Goal: Task Accomplishment & Management: Manage account settings

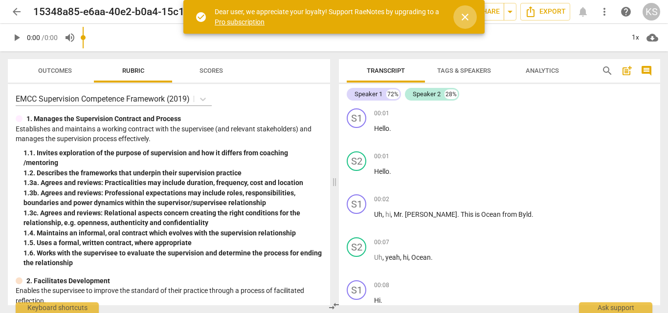
click at [462, 23] on button "close" at bounding box center [464, 16] width 23 height 23
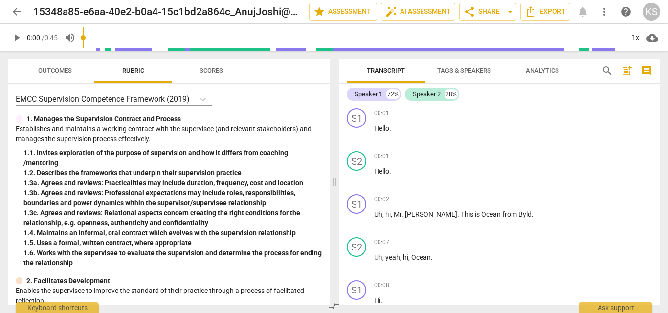
click at [503, 84] on div "Speaker 1 72% Speaker 2 28% S1 play_arrow pause 00:01 + Add competency keyboard…" at bounding box center [499, 194] width 321 height 221
click at [9, 8] on span "arrow_back" at bounding box center [17, 12] width 18 height 12
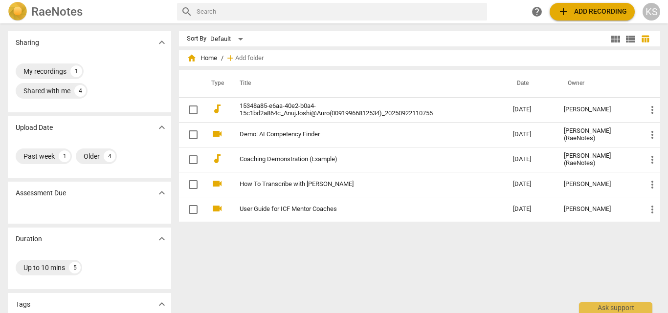
click at [579, 9] on span "add Add recording" at bounding box center [591, 12] width 69 height 12
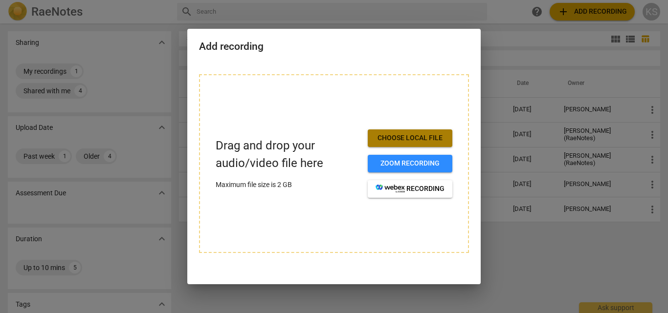
click at [406, 145] on button "Choose local file" at bounding box center [410, 139] width 85 height 18
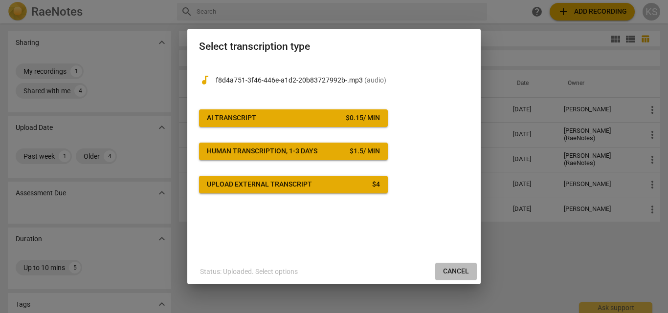
click at [462, 269] on span "Cancel" at bounding box center [456, 272] width 26 height 10
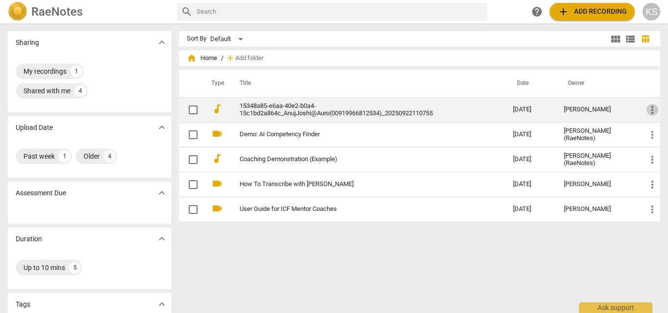
click at [646, 113] on span "more_vert" at bounding box center [652, 110] width 12 height 12
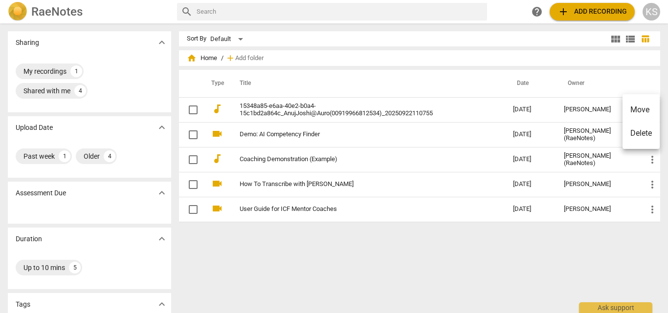
click at [643, 159] on div at bounding box center [334, 156] width 668 height 313
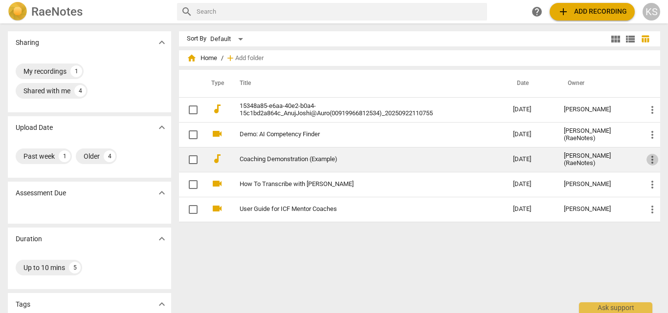
click at [647, 159] on span "more_vert" at bounding box center [652, 160] width 12 height 12
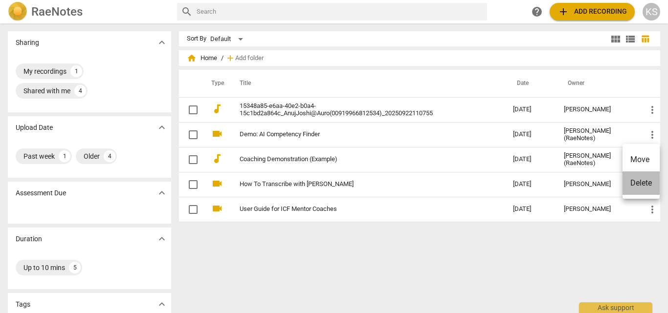
click at [634, 178] on li "Delete" at bounding box center [640, 183] width 37 height 23
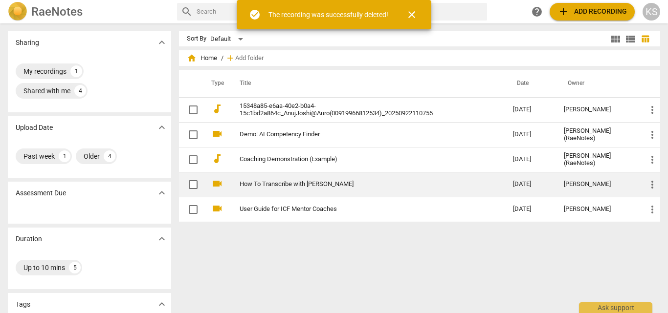
click at [648, 177] on td "more_vert" at bounding box center [649, 184] width 22 height 25
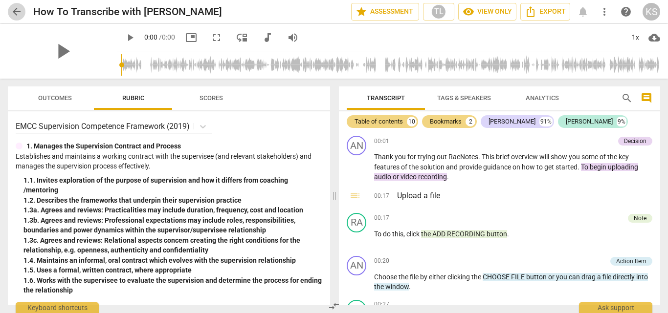
click at [18, 20] on button "arrow_back" at bounding box center [17, 12] width 18 height 18
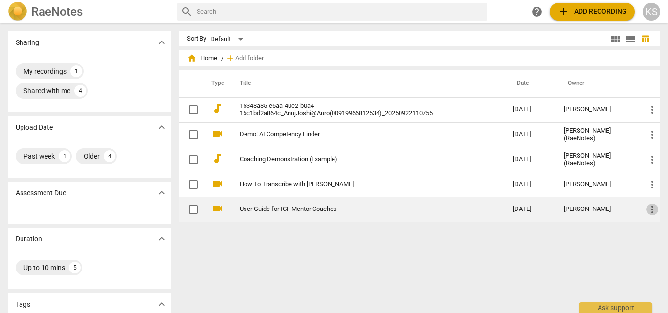
click at [650, 211] on span "more_vert" at bounding box center [652, 210] width 12 height 12
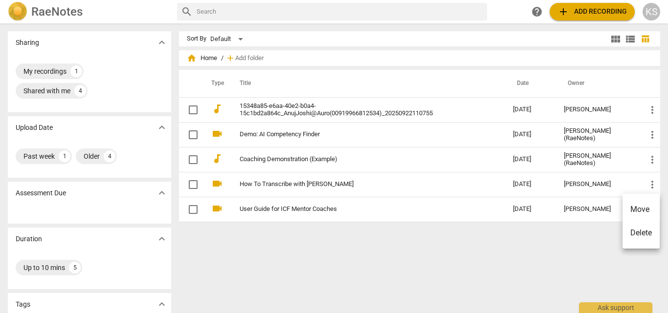
click at [641, 234] on li "Delete" at bounding box center [640, 232] width 37 height 23
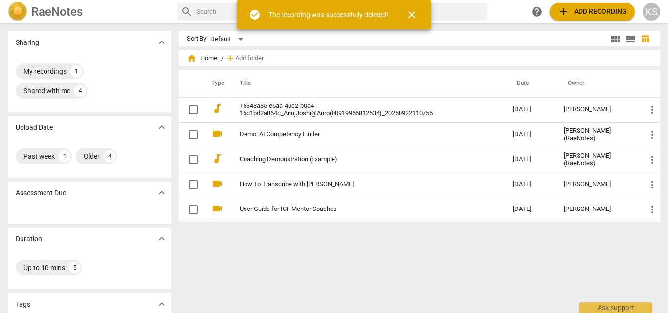
click at [576, 18] on button "add Add recording" at bounding box center [591, 12] width 85 height 18
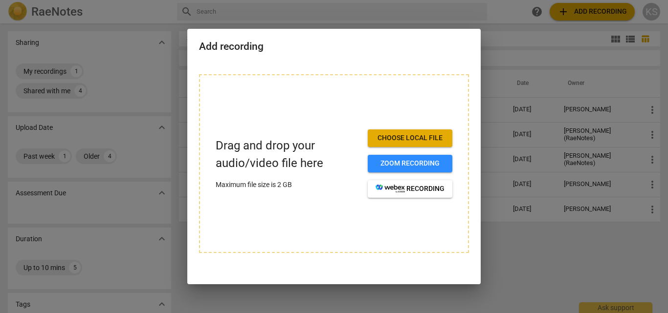
click at [405, 140] on span "Choose local file" at bounding box center [409, 138] width 69 height 10
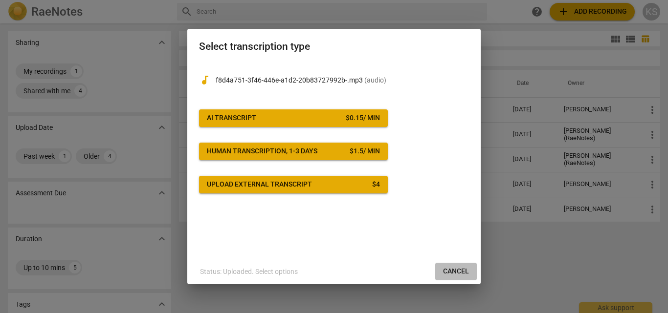
click at [448, 272] on span "Cancel" at bounding box center [456, 272] width 26 height 10
click at [450, 271] on span "Cancel" at bounding box center [456, 272] width 26 height 10
click at [446, 263] on button "Cancel" at bounding box center [456, 272] width 42 height 18
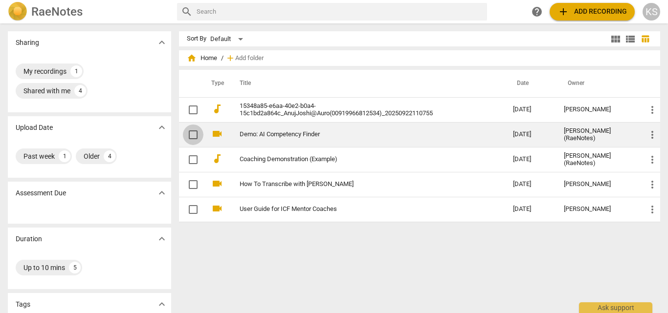
click at [189, 129] on input "checkbox" at bounding box center [193, 135] width 21 height 12
checkbox input "false"
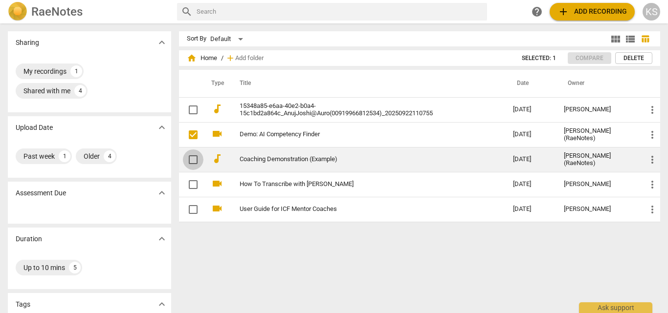
click at [188, 157] on input "checkbox" at bounding box center [193, 160] width 21 height 12
checkbox input "false"
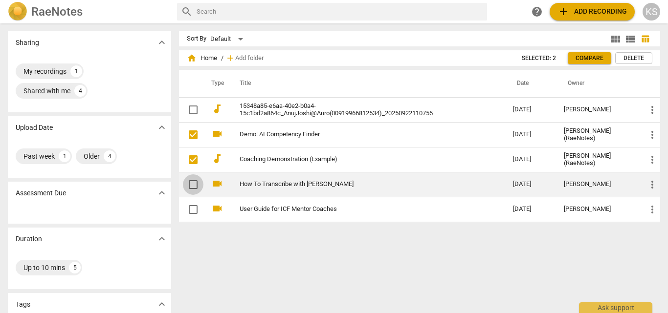
click at [191, 182] on input "checkbox" at bounding box center [193, 185] width 21 height 12
checkbox input "false"
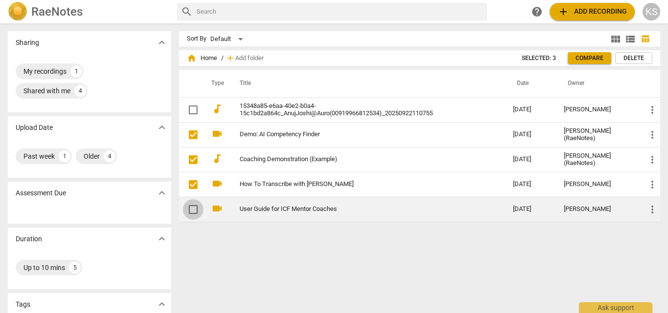
click at [192, 209] on input "checkbox" at bounding box center [193, 210] width 21 height 12
checkbox input "false"
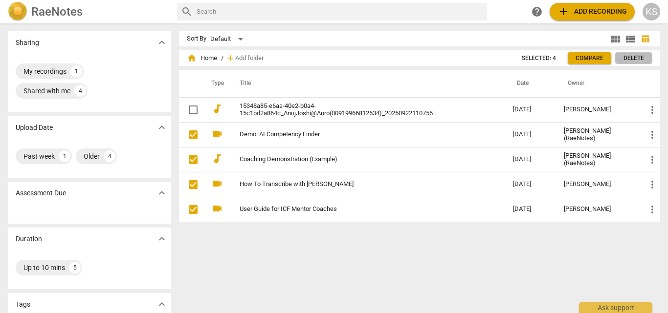
click at [629, 54] on span "Delete" at bounding box center [633, 58] width 21 height 8
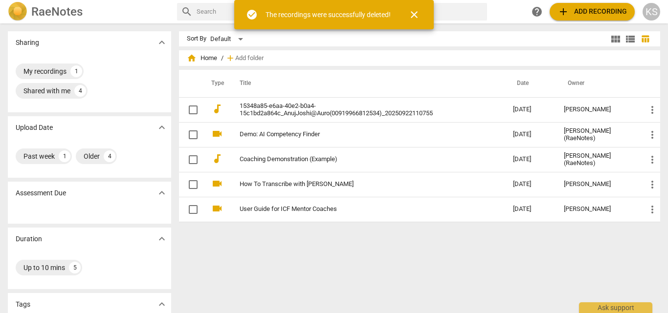
click at [420, 15] on span "close" at bounding box center [414, 15] width 12 height 12
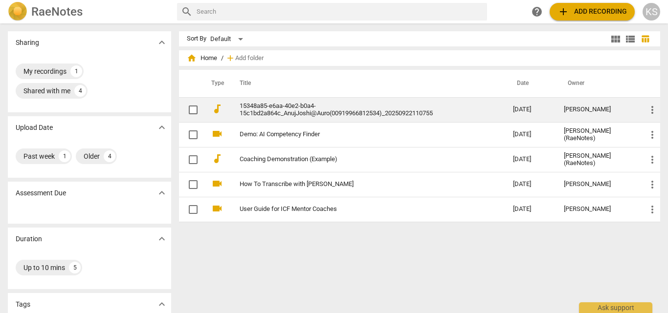
click at [191, 109] on input "checkbox" at bounding box center [193, 110] width 21 height 12
click at [197, 110] on input "checkbox" at bounding box center [193, 110] width 21 height 12
checkbox input "false"
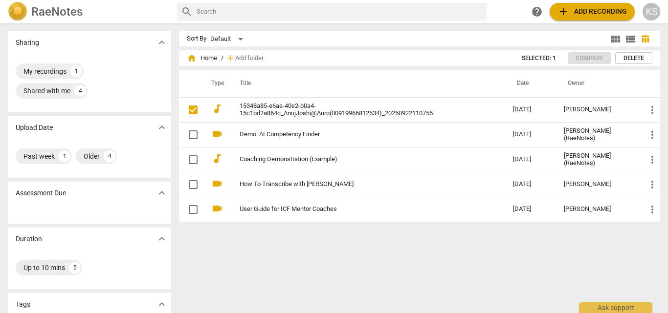
click at [632, 60] on span "Delete" at bounding box center [633, 58] width 21 height 8
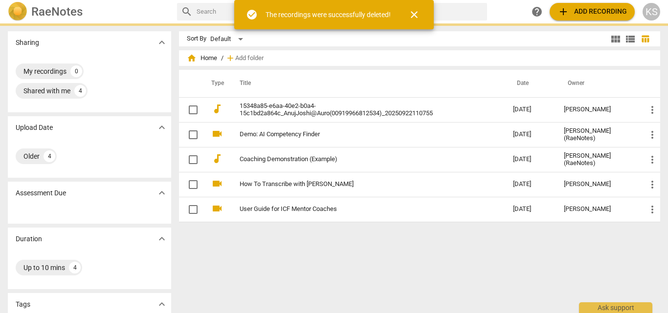
click at [409, 14] on span "close" at bounding box center [414, 15] width 12 height 12
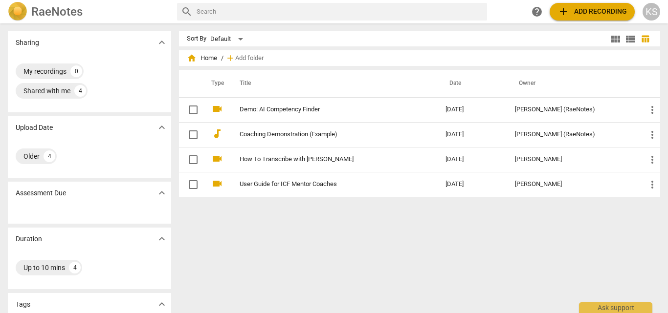
click at [592, 16] on span "add Add recording" at bounding box center [591, 12] width 69 height 12
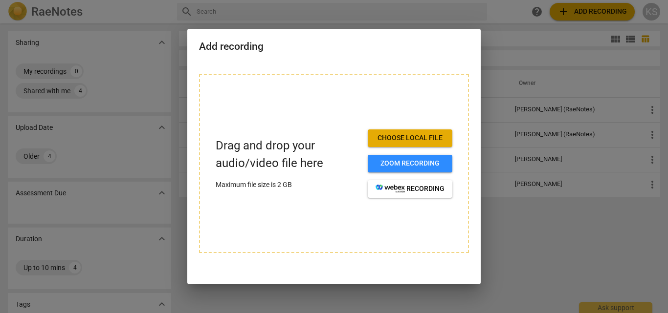
click at [398, 140] on span "Choose local file" at bounding box center [409, 138] width 69 height 10
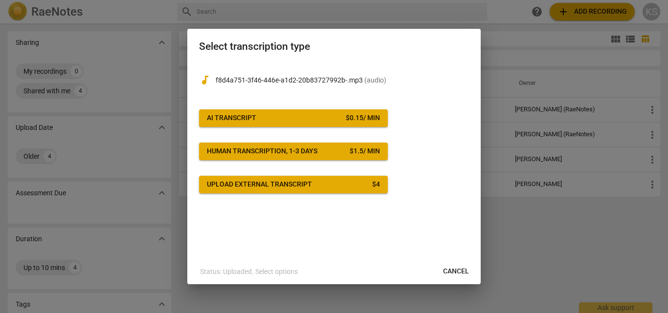
click at [369, 76] on span "( audio )" at bounding box center [375, 80] width 22 height 8
click at [456, 267] on span "Cancel" at bounding box center [456, 272] width 26 height 10
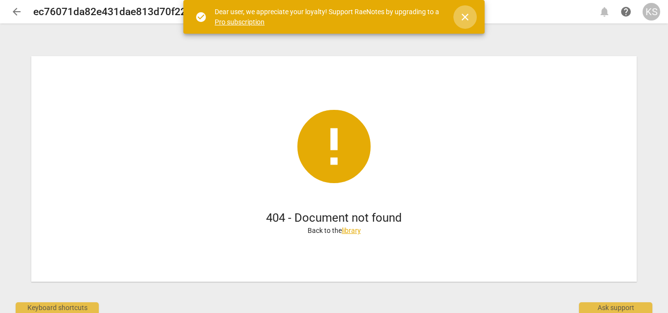
click at [465, 14] on span "close" at bounding box center [465, 17] width 12 height 12
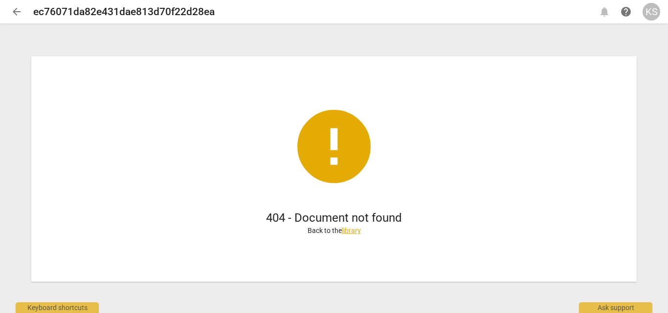
click at [14, 6] on span "arrow_back" at bounding box center [17, 12] width 12 height 12
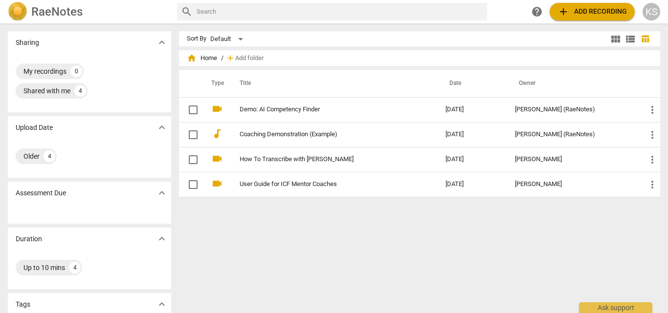
click at [40, 15] on h2 "RaeNotes" at bounding box center [56, 12] width 51 height 14
click at [628, 42] on span "view_list" at bounding box center [630, 39] width 12 height 12
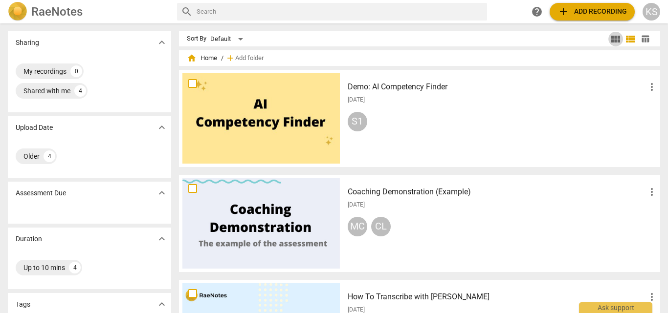
click at [613, 35] on span "view_module" at bounding box center [616, 39] width 12 height 12
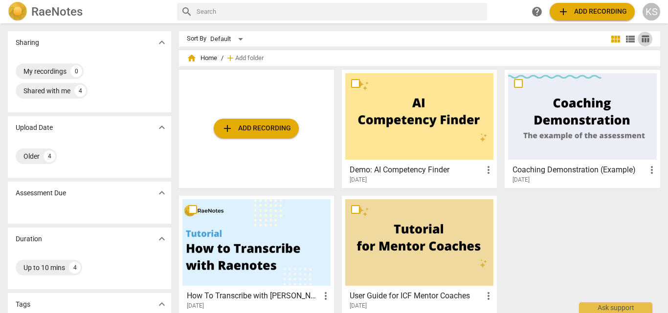
click at [648, 40] on span "table_chart" at bounding box center [644, 38] width 15 height 9
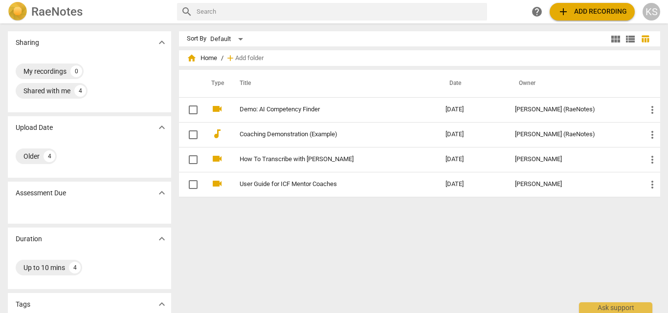
click at [513, 2] on div "RaeNotes search help add Add recording KS" at bounding box center [334, 12] width 668 height 20
click at [408, 32] on div "Sort By Default" at bounding box center [398, 38] width 422 height 15
click at [241, 40] on div "Default" at bounding box center [228, 39] width 36 height 16
click at [274, 35] on div at bounding box center [334, 156] width 668 height 313
click at [286, 55] on div "home Home / add Add folder" at bounding box center [420, 58] width 466 height 16
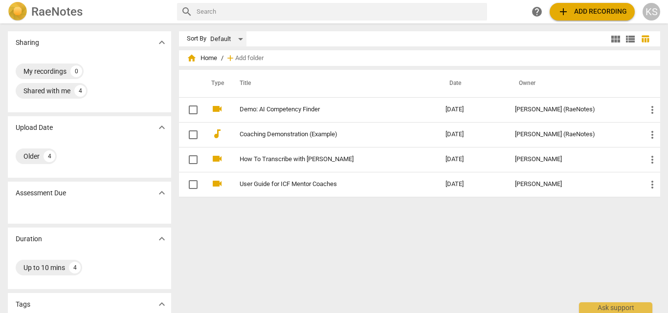
click at [243, 40] on div "Default" at bounding box center [228, 39] width 36 height 16
click at [297, 53] on div at bounding box center [334, 156] width 668 height 313
click at [295, 72] on th "Title" at bounding box center [333, 83] width 210 height 27
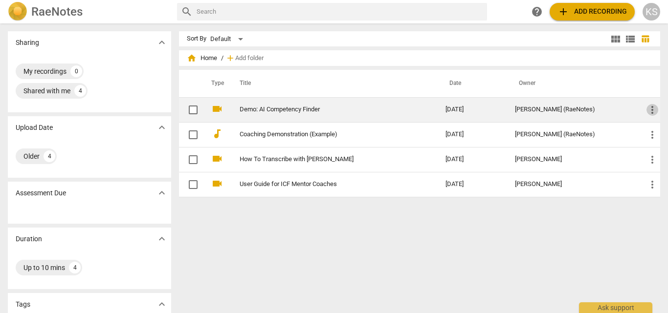
click at [646, 113] on span "more_vert" at bounding box center [652, 110] width 12 height 12
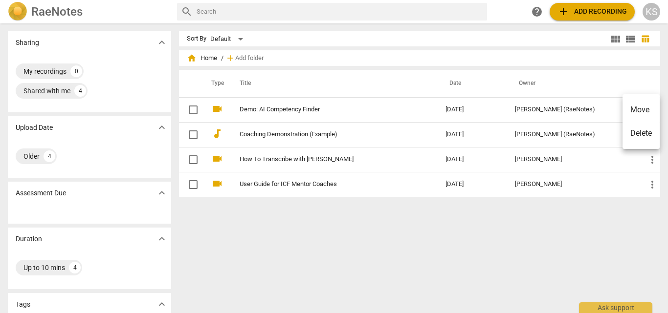
click at [578, 38] on div at bounding box center [334, 156] width 668 height 313
